Goal: Find specific page/section: Find specific page/section

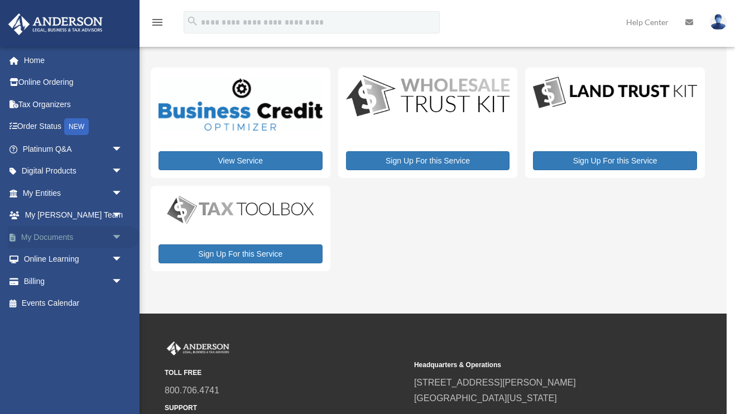
click at [71, 237] on link "My Documents arrow_drop_down" at bounding box center [74, 237] width 132 height 22
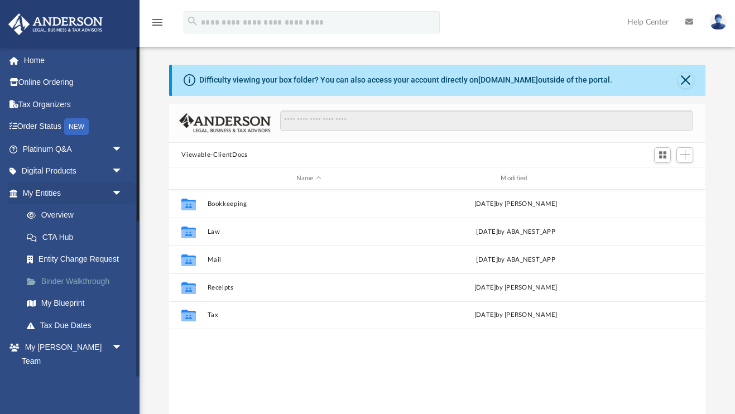
scroll to position [253, 536]
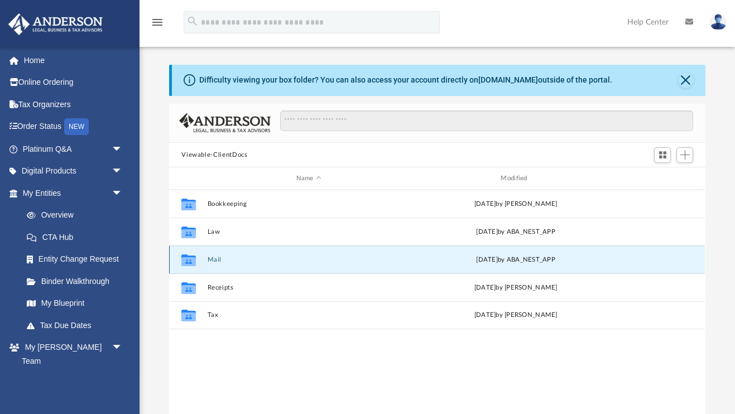
click at [210, 258] on button "Mail" at bounding box center [309, 259] width 203 height 7
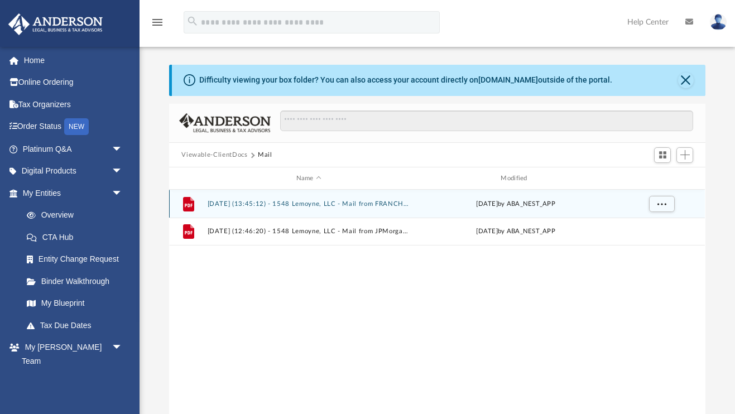
click at [297, 206] on button "[DATE] (13:45:12) - 1548 Lemoyne, LLC - Mail from FRANCHISE TAX BOARD.pdf" at bounding box center [309, 203] width 203 height 7
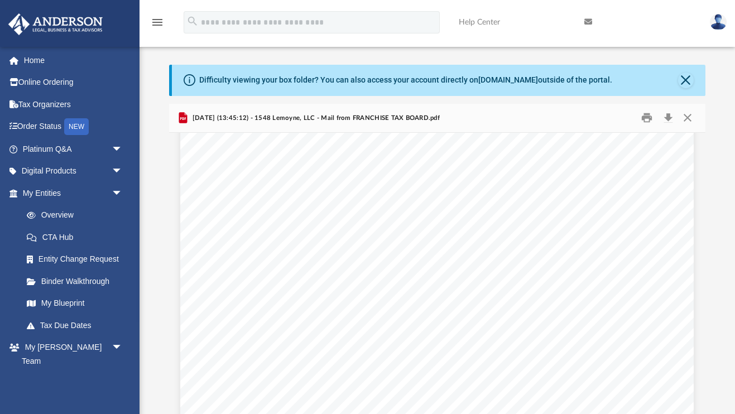
scroll to position [379, 0]
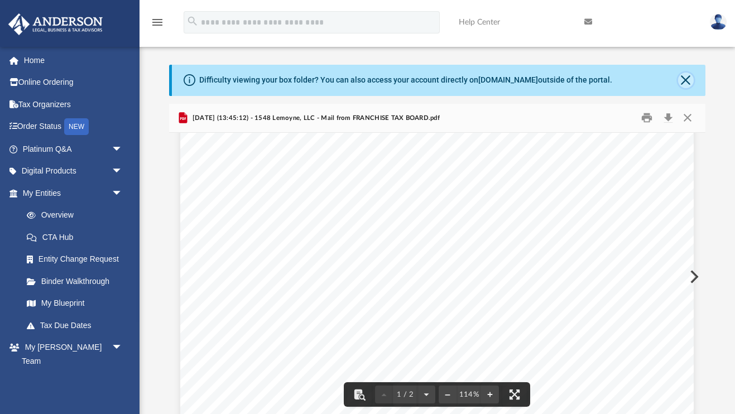
click at [686, 80] on button "Close" at bounding box center [686, 81] width 16 height 16
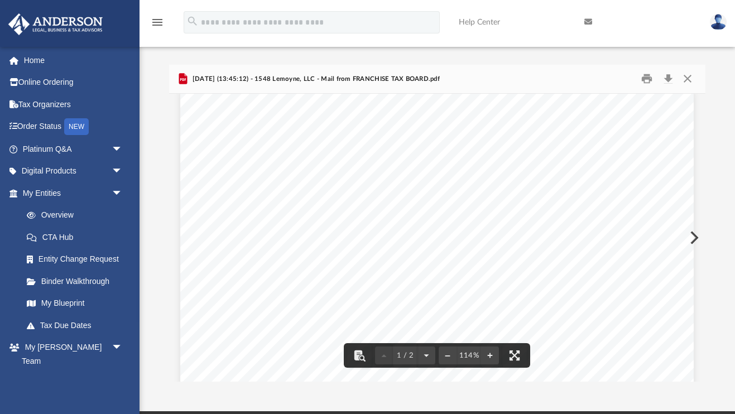
scroll to position [0, 0]
click at [686, 81] on button "Close" at bounding box center [687, 78] width 20 height 17
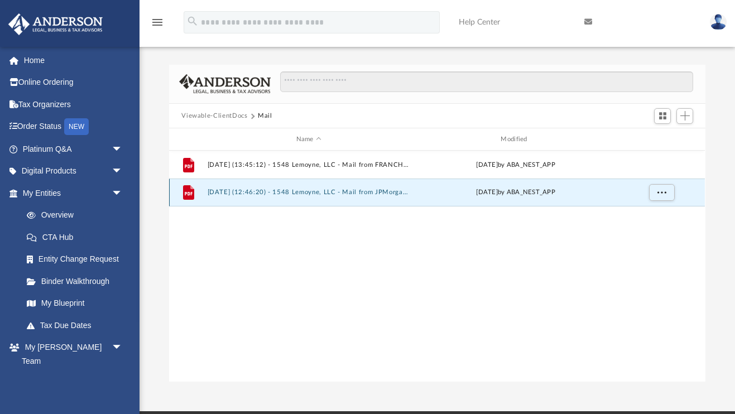
click at [369, 193] on button "[DATE] (12:46:20) - 1548 Lemoyne, LLC - Mail from JPMorgan Chase Bank, N.A..pdf" at bounding box center [309, 192] width 203 height 7
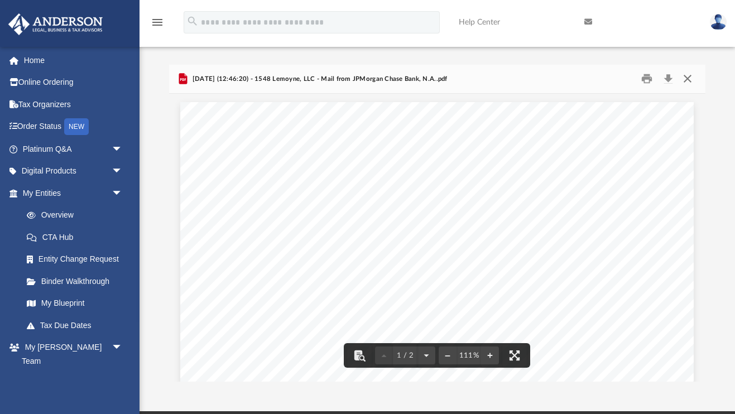
click at [688, 81] on button "Close" at bounding box center [687, 78] width 20 height 17
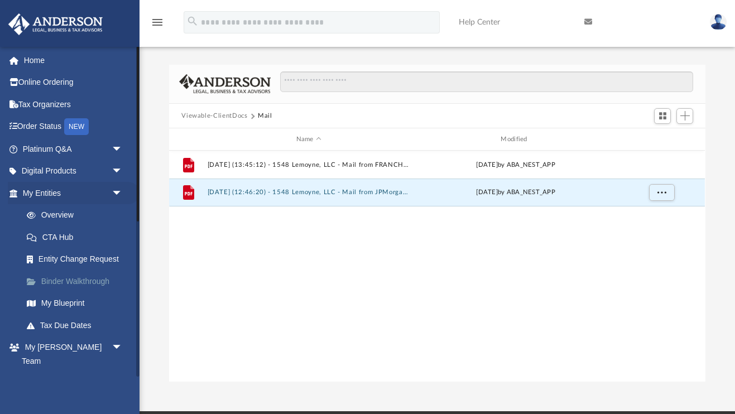
click at [94, 279] on link "Binder Walkthrough" at bounding box center [78, 281] width 124 height 22
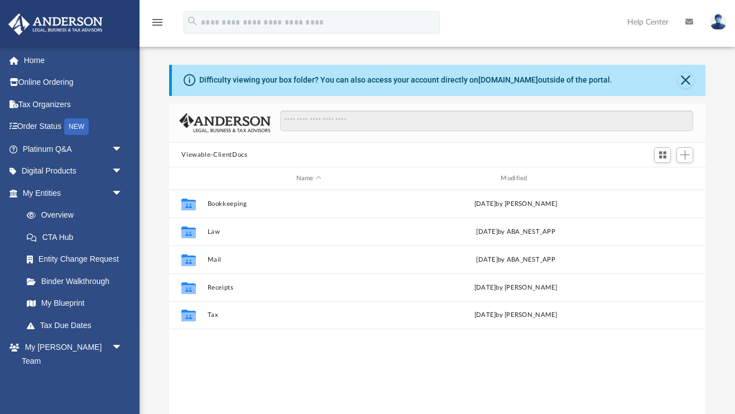
scroll to position [253, 536]
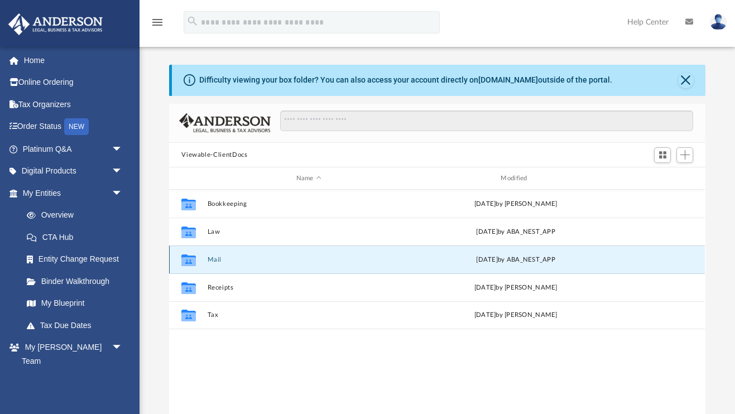
click at [216, 258] on button "Mail" at bounding box center [309, 259] width 203 height 7
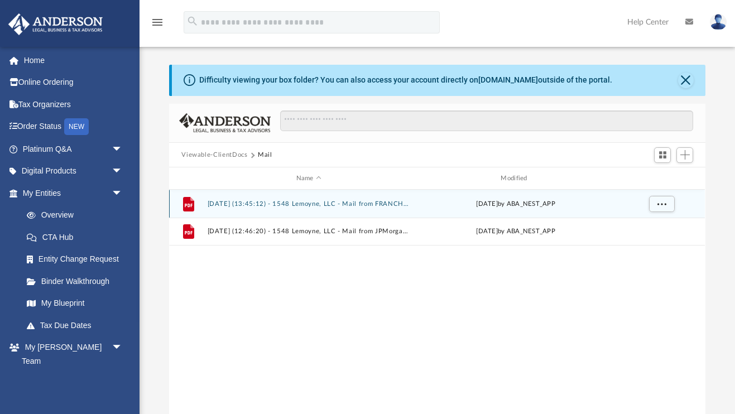
click at [345, 200] on button "2025.06.05 (13:45:12) - 1548 Lemoyne, LLC - Mail from FRANCHISE TAX BOARD.pdf" at bounding box center [309, 203] width 203 height 7
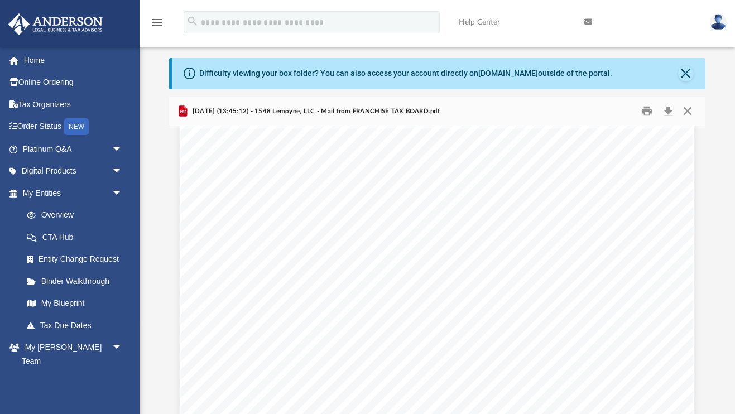
scroll to position [0, 0]
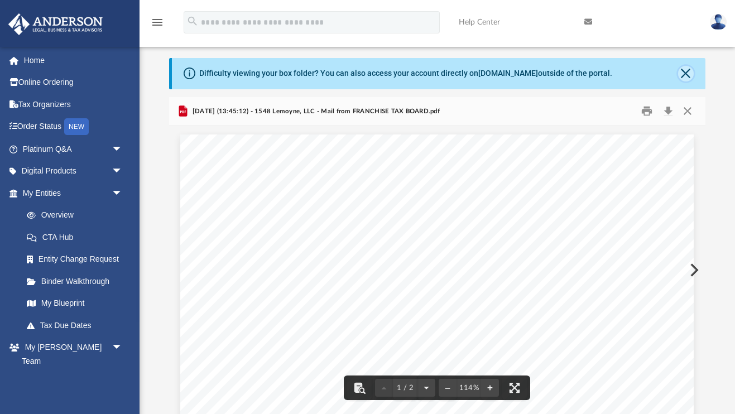
click at [686, 68] on button "Close" at bounding box center [686, 74] width 16 height 16
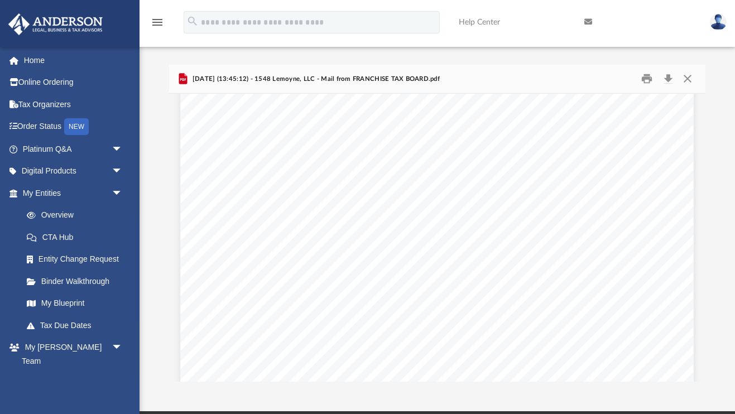
scroll to position [270, 0]
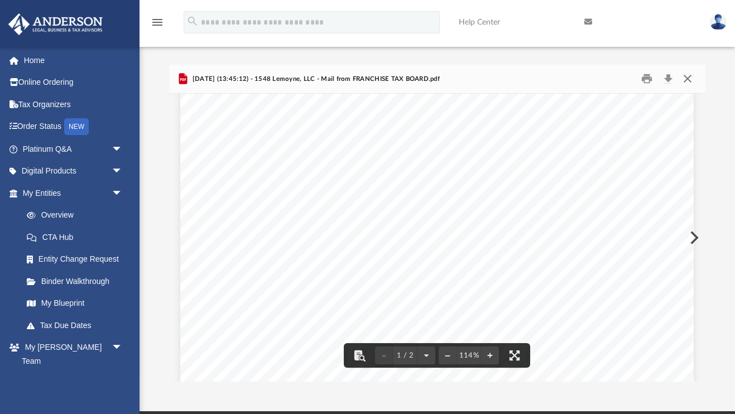
click at [689, 79] on button "Close" at bounding box center [687, 78] width 20 height 17
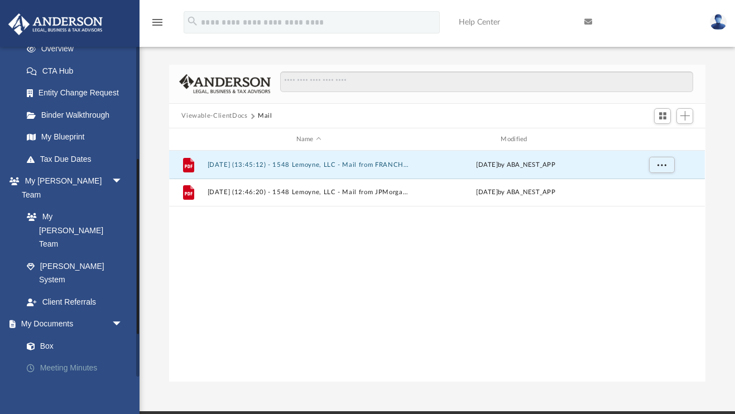
scroll to position [220, 0]
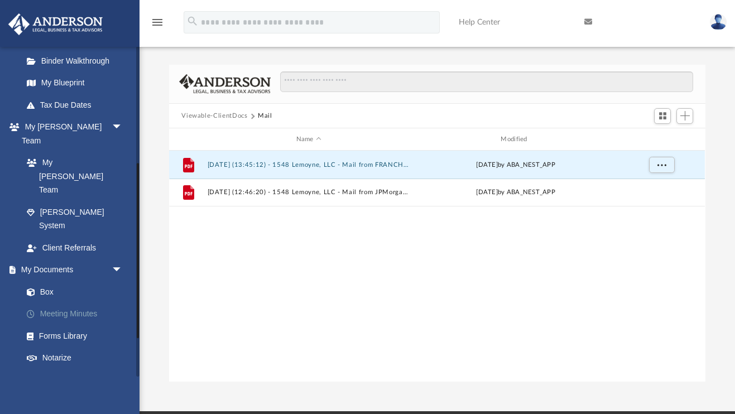
click at [77, 303] on link "Meeting Minutes" at bounding box center [78, 314] width 124 height 22
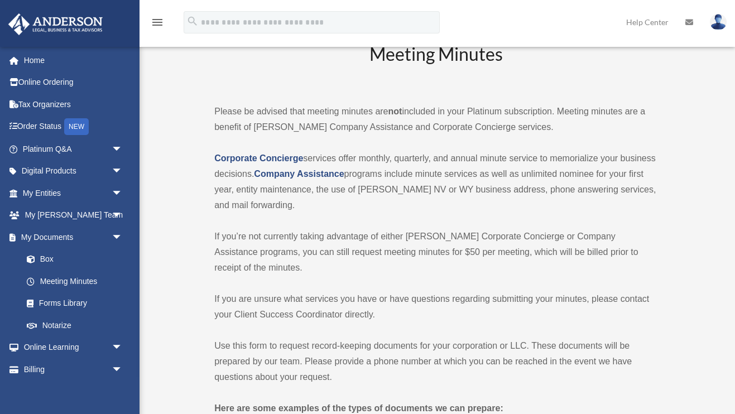
scroll to position [37, 0]
